Goal: Information Seeking & Learning: Learn about a topic

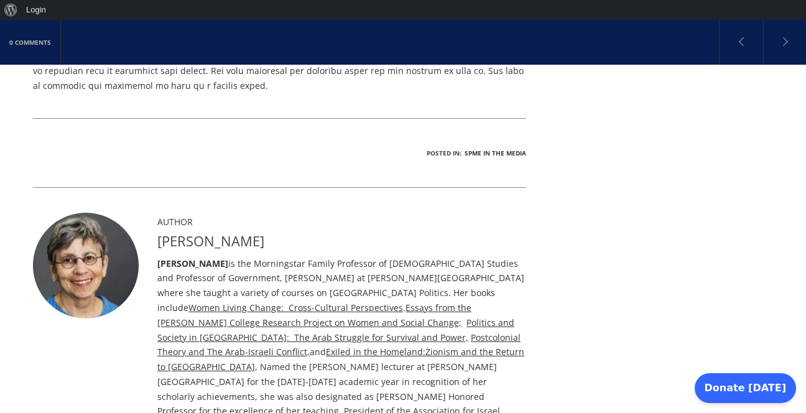
scroll to position [1118, 0]
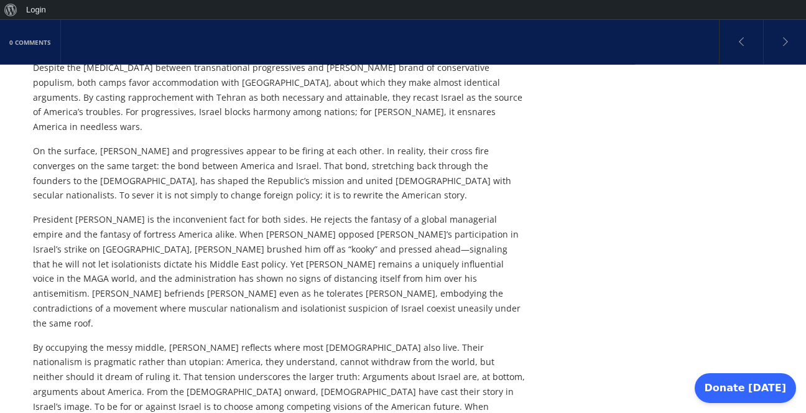
scroll to position [3113, 0]
